Goal: Information Seeking & Learning: Find specific fact

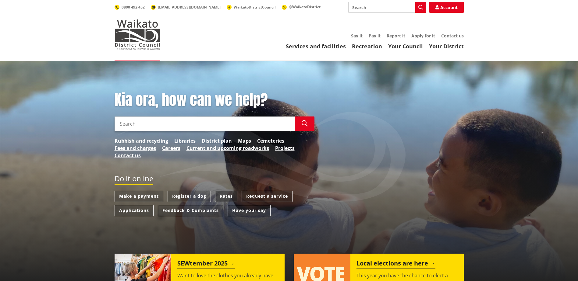
click at [219, 196] on link "Rates" at bounding box center [226, 196] width 22 height 11
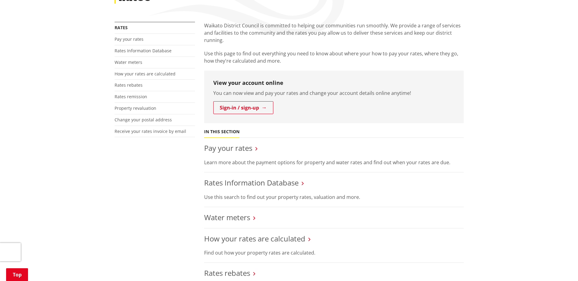
scroll to position [152, 0]
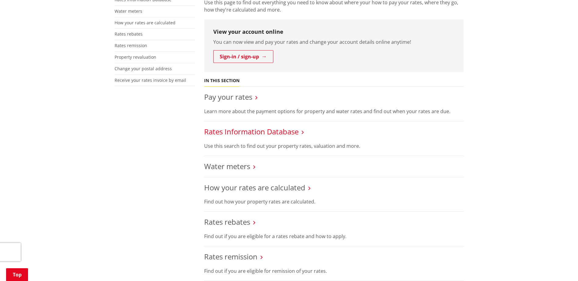
click at [233, 131] on link "Rates Information Database" at bounding box center [251, 132] width 94 height 10
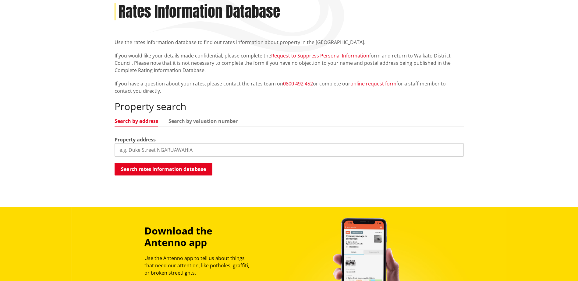
scroll to position [122, 0]
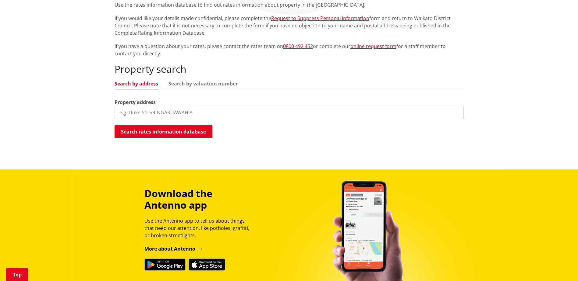
click at [225, 108] on input "search" at bounding box center [288, 112] width 349 height 13
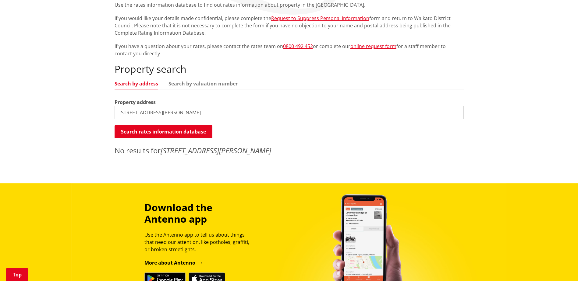
click at [180, 112] on input "38b gibson road" at bounding box center [288, 112] width 349 height 13
drag, startPoint x: 128, startPoint y: 112, endPoint x: 93, endPoint y: 112, distance: 34.7
click at [95, 112] on div "Home Services and facilities Rates Rates Information Database Rates Information…" at bounding box center [289, 61] width 578 height 245
type input "38 gibson road tuakau"
click at [144, 133] on button "Search rates information database" at bounding box center [163, 131] width 98 height 13
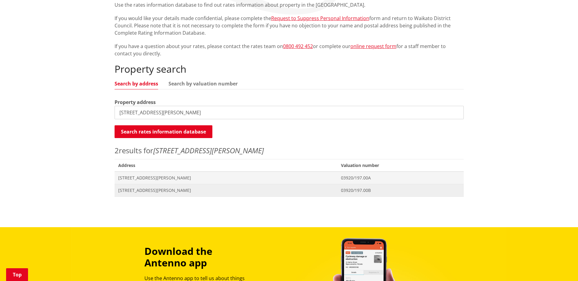
click at [341, 191] on span "03920/197.00B" at bounding box center [400, 191] width 119 height 6
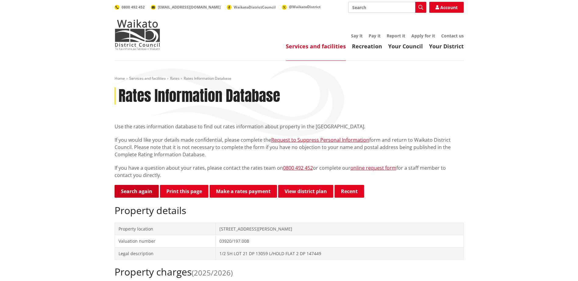
click at [133, 190] on link "Search again" at bounding box center [136, 191] width 44 height 13
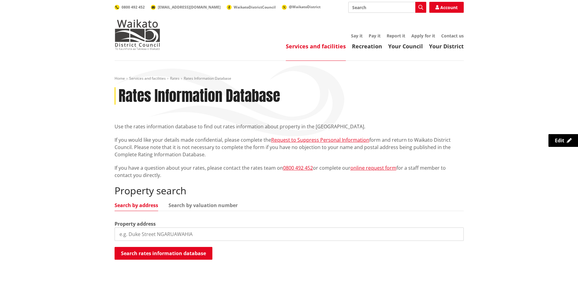
click at [142, 237] on input "search" at bounding box center [288, 234] width 349 height 13
type input "8 kimshee way"
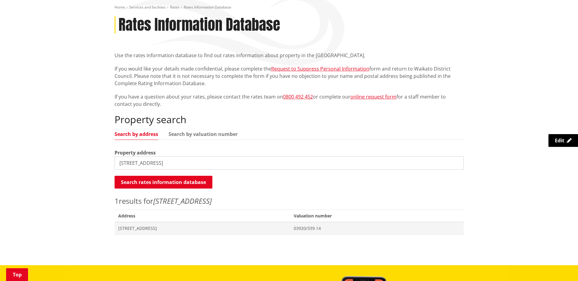
scroll to position [122, 0]
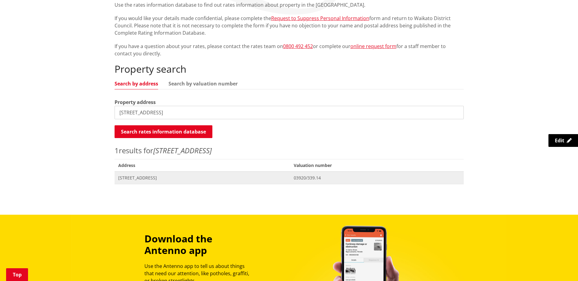
click at [156, 175] on span "[STREET_ADDRESS]" at bounding box center [202, 178] width 168 height 6
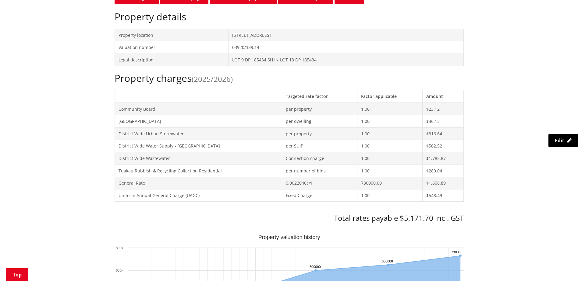
scroll to position [244, 0]
